Goal: Information Seeking & Learning: Learn about a topic

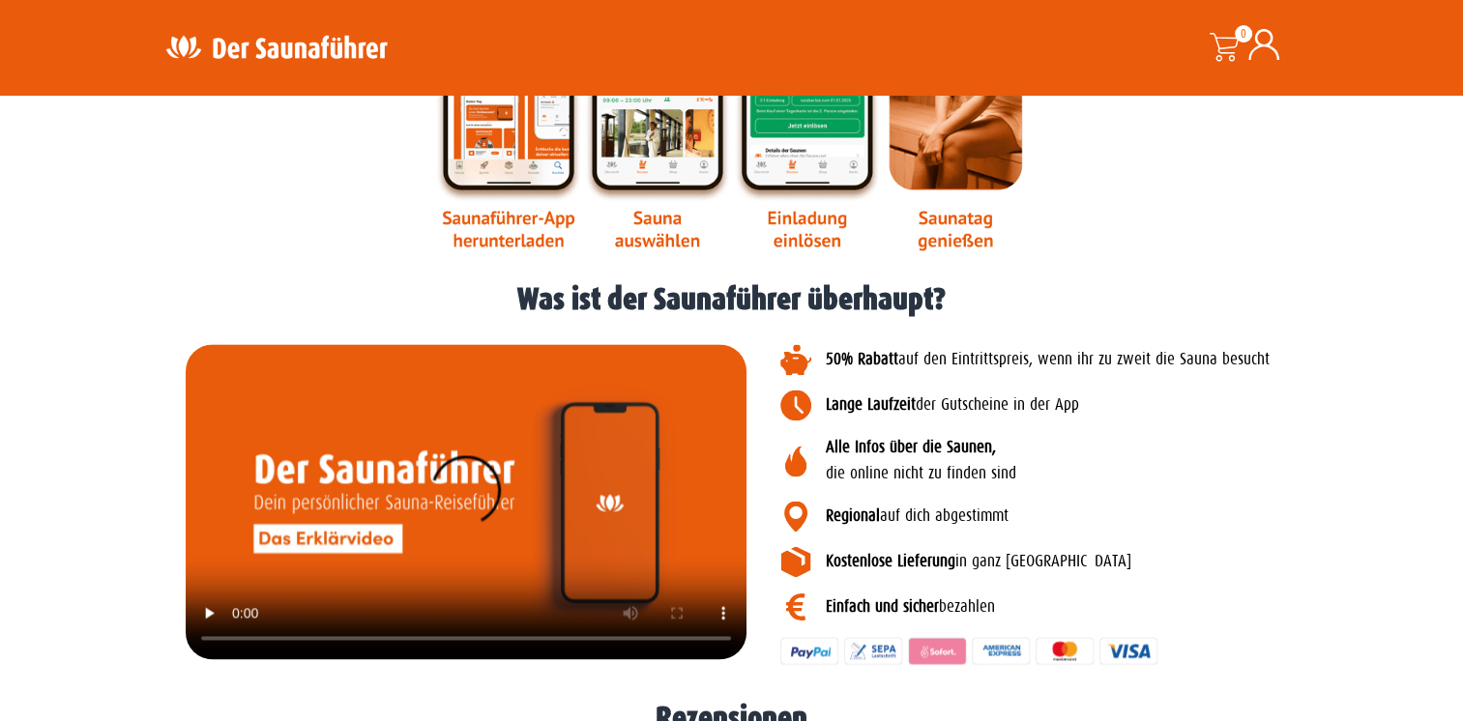
scroll to position [2396, 0]
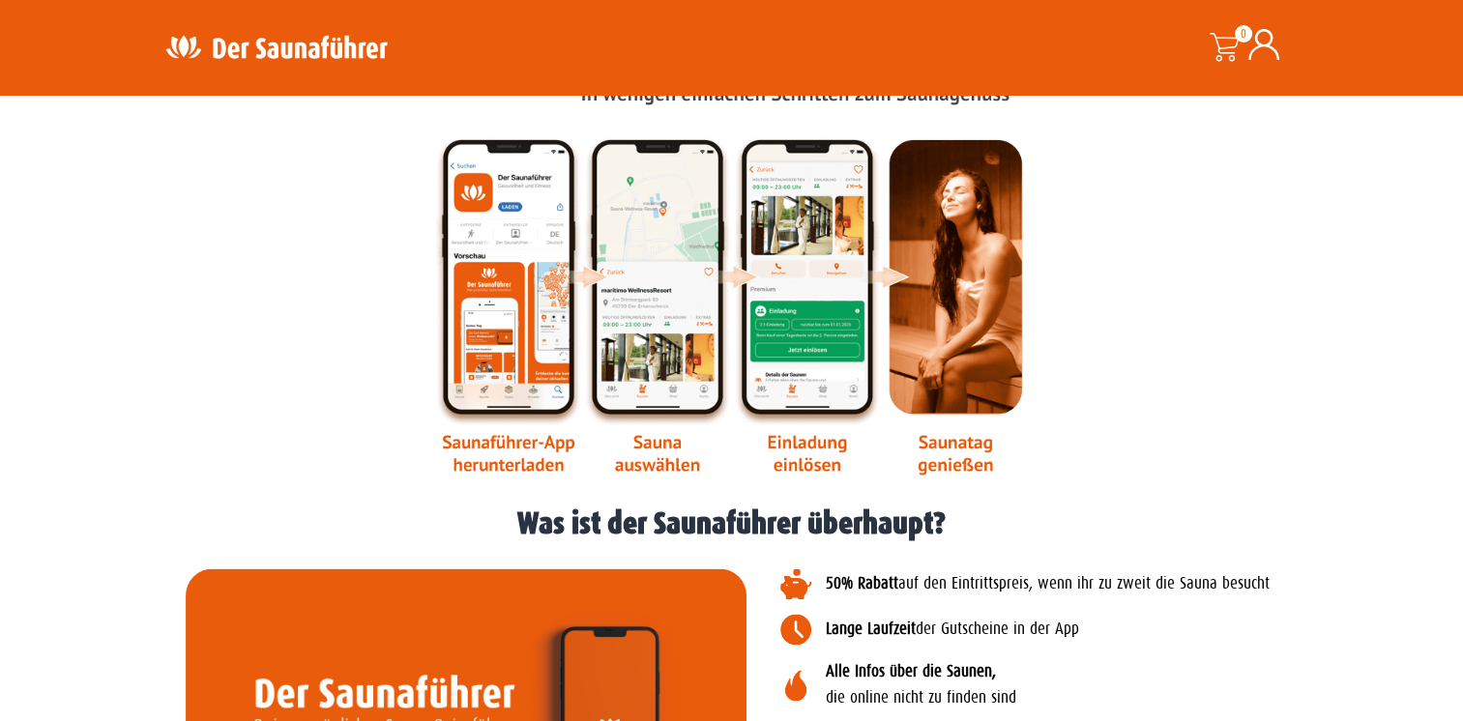
click at [655, 326] on img at bounding box center [731, 224] width 595 height 502
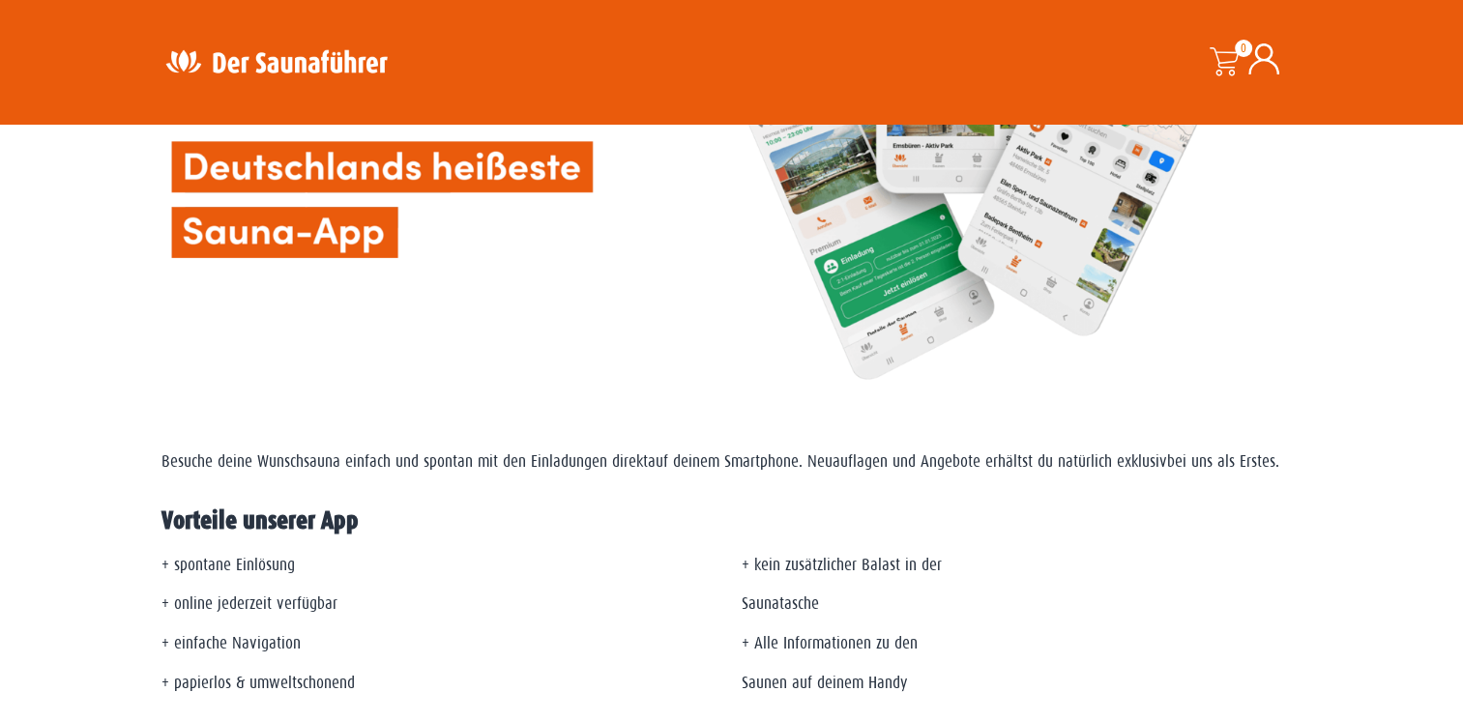
scroll to position [387, 0]
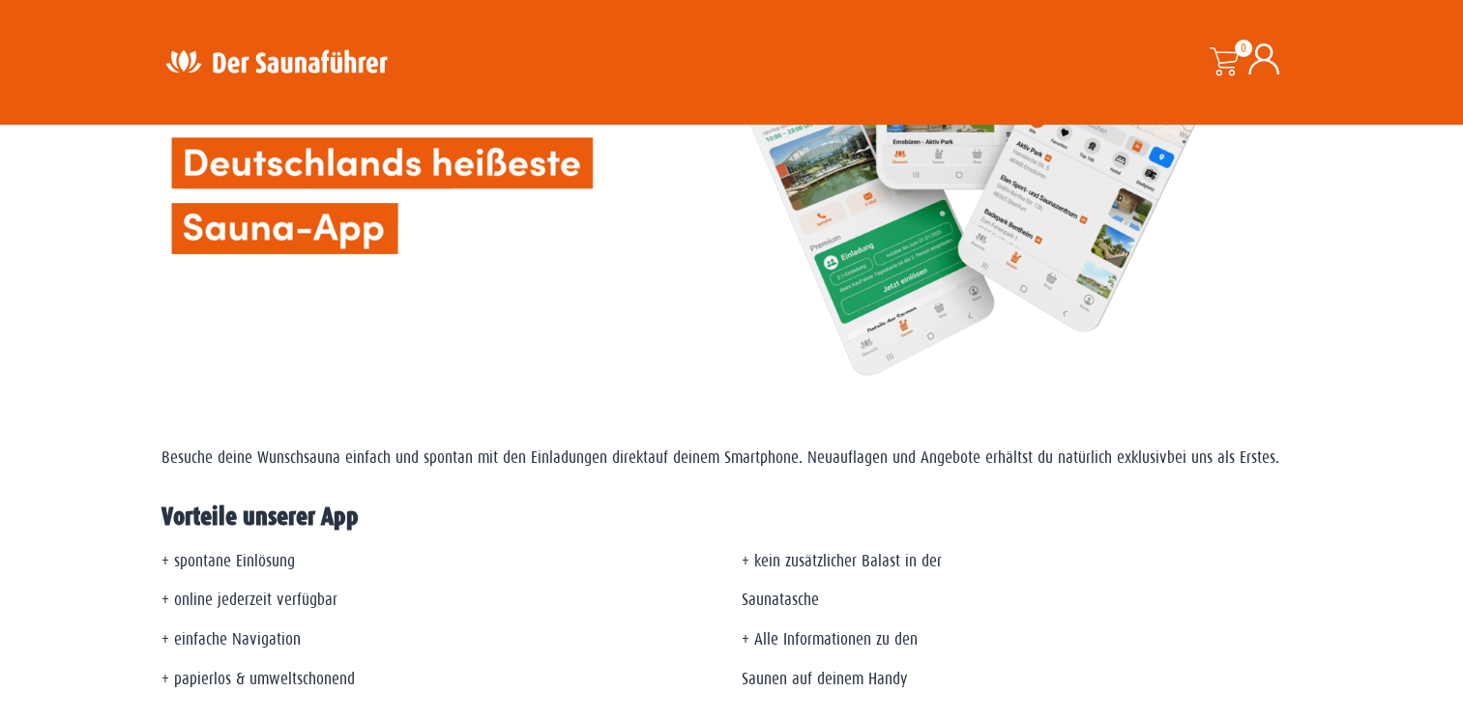
click at [807, 661] on div "+ kein zusätzlicher Balast in der Saunatasche + Alle Informationen zu den Saune…" at bounding box center [1021, 621] width 561 height 144
click at [769, 636] on span "+ Alle Informationen zu den" at bounding box center [829, 639] width 176 height 18
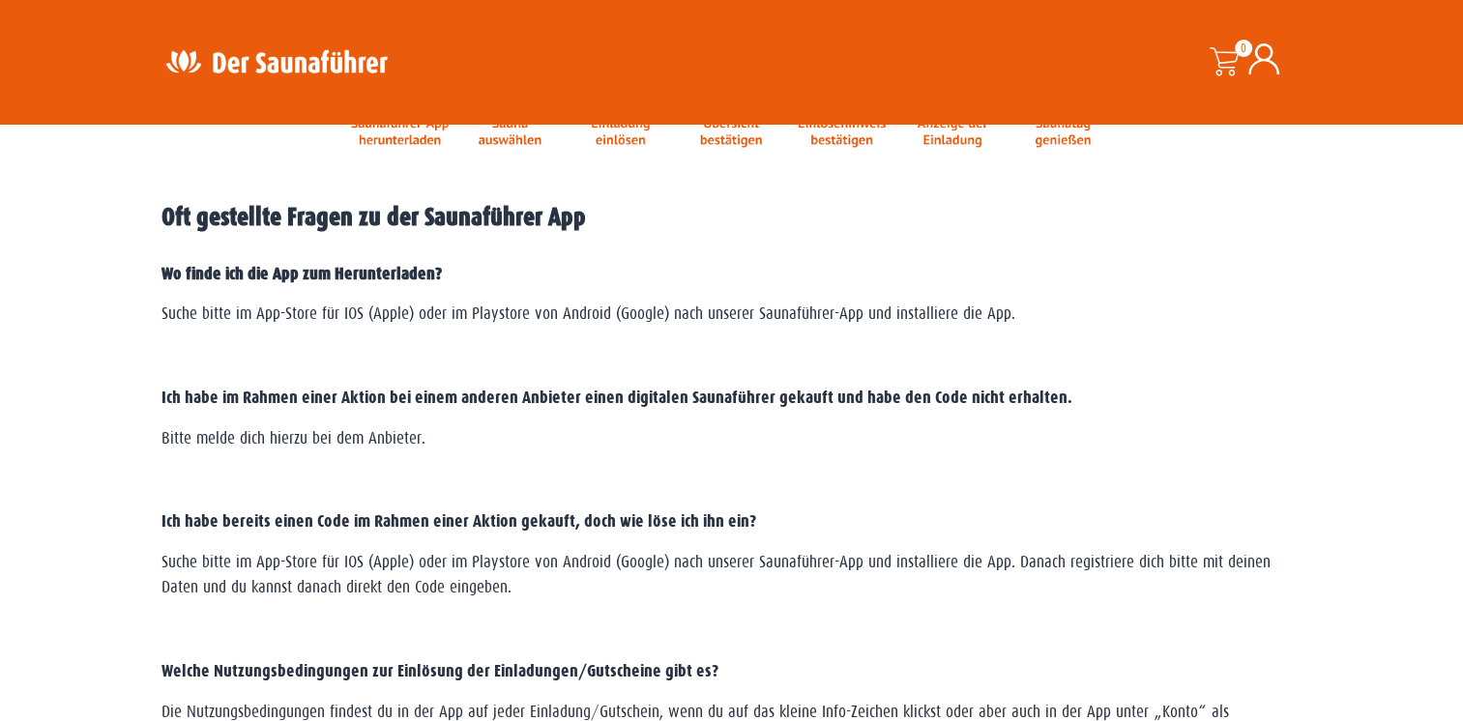
scroll to position [2513, 0]
